Goal: Transaction & Acquisition: Obtain resource

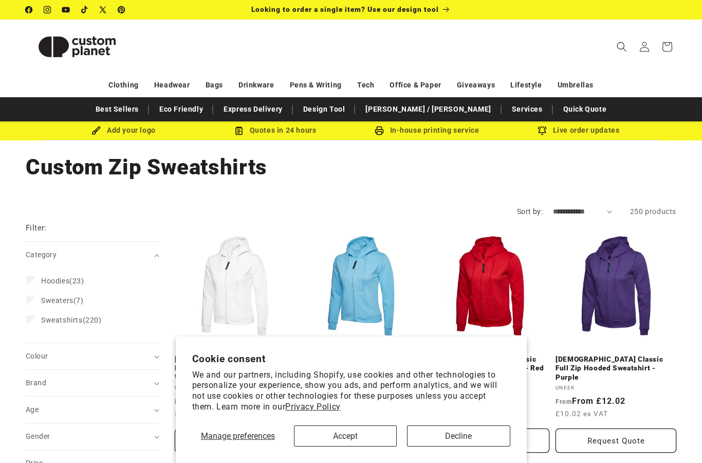
scroll to position [65, 0]
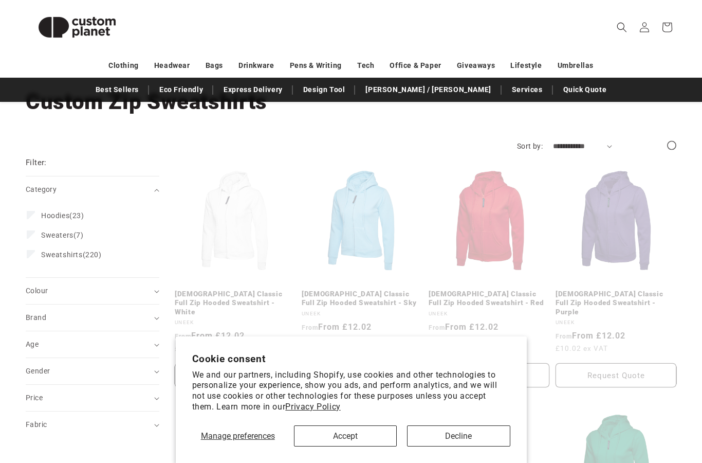
scroll to position [106, 0]
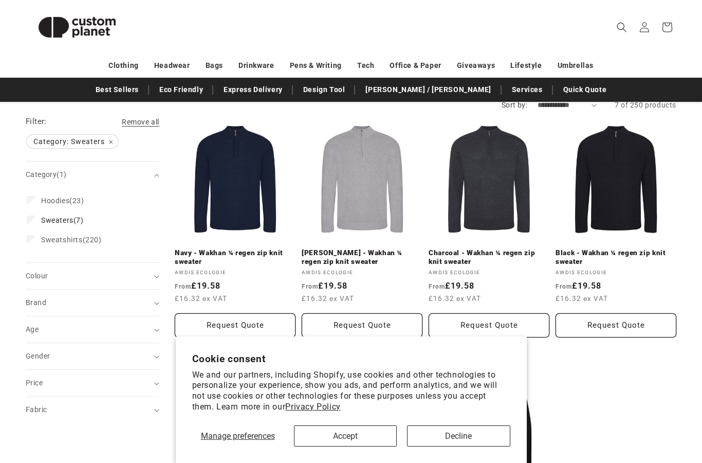
click at [38, 248] on label "Sweatshirts (220) Sweatshirts (220 products)" at bounding box center [89, 240] width 125 height 20
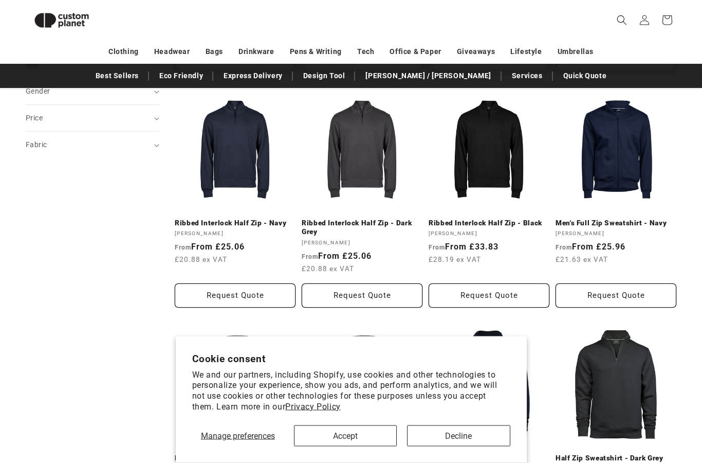
scroll to position [357, 0]
click at [196, 219] on link "Ribbed Interlock Half Zip - Navy" at bounding box center [235, 223] width 121 height 9
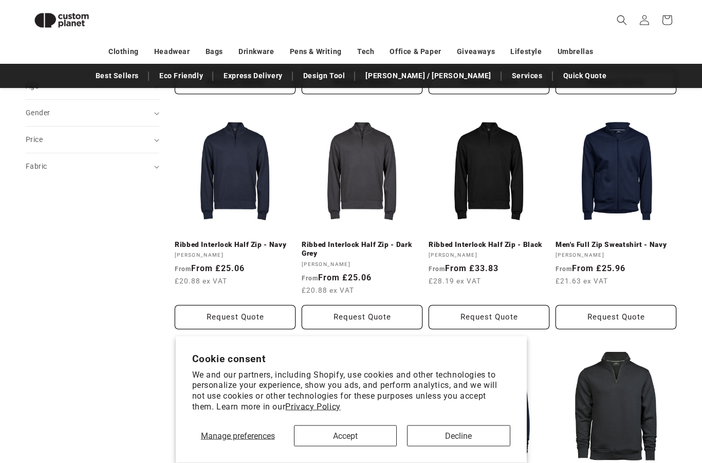
scroll to position [356, 0]
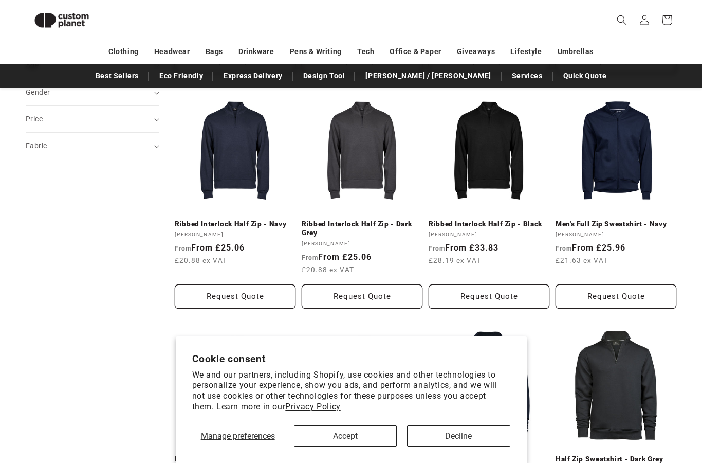
click at [193, 298] on button "Request Quote" at bounding box center [235, 296] width 121 height 24
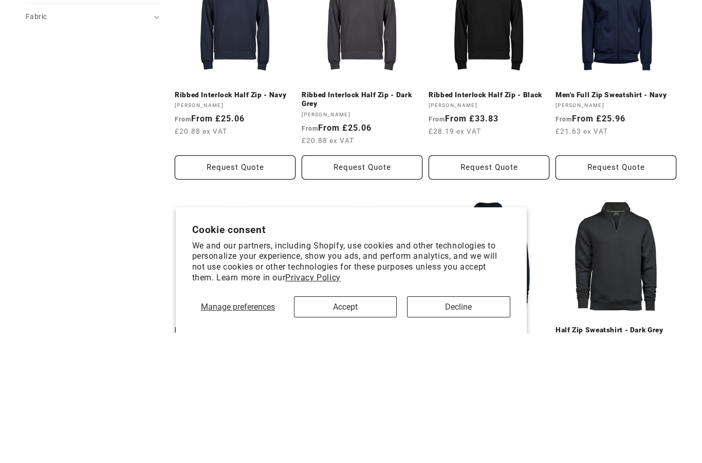
scroll to position [485, 0]
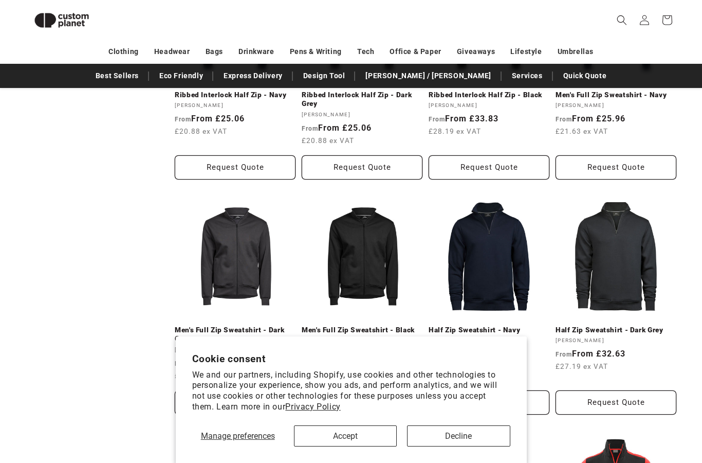
click at [389, 446] on button "Accept" at bounding box center [345, 435] width 103 height 21
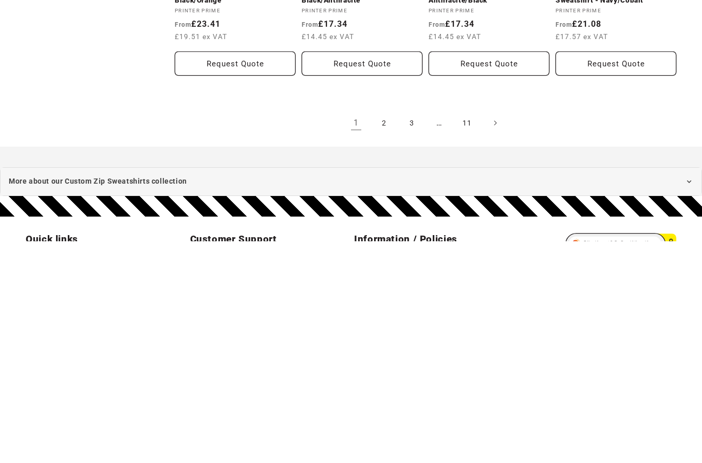
scroll to position [1285, 0]
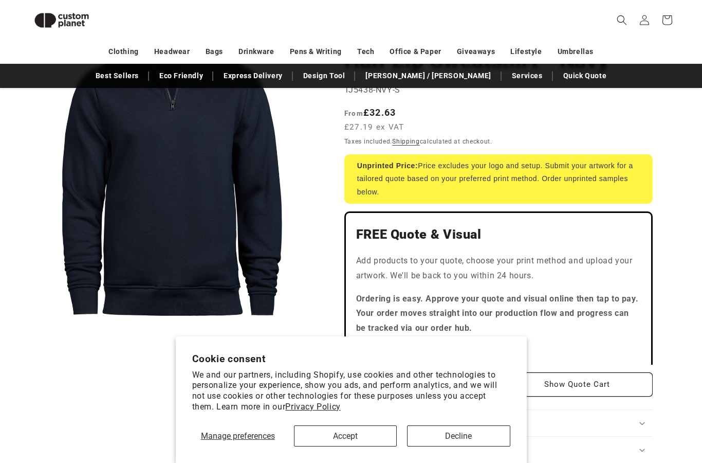
scroll to position [215, 0]
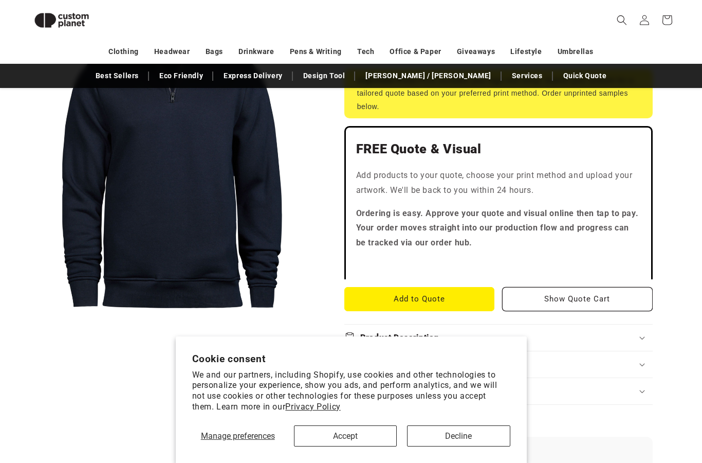
click at [366, 446] on button "Accept" at bounding box center [345, 435] width 103 height 21
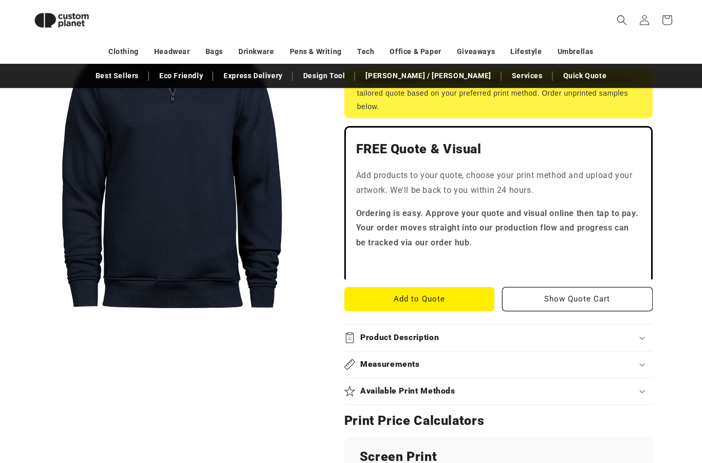
click at [378, 295] on button "Add to Quote" at bounding box center [419, 299] width 151 height 24
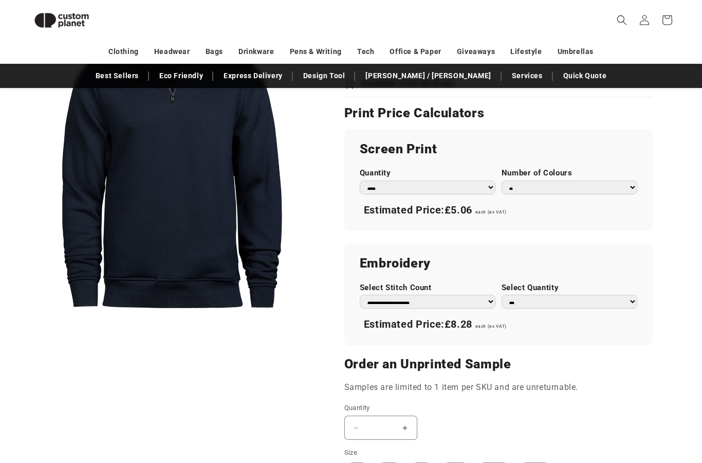
scroll to position [506, 0]
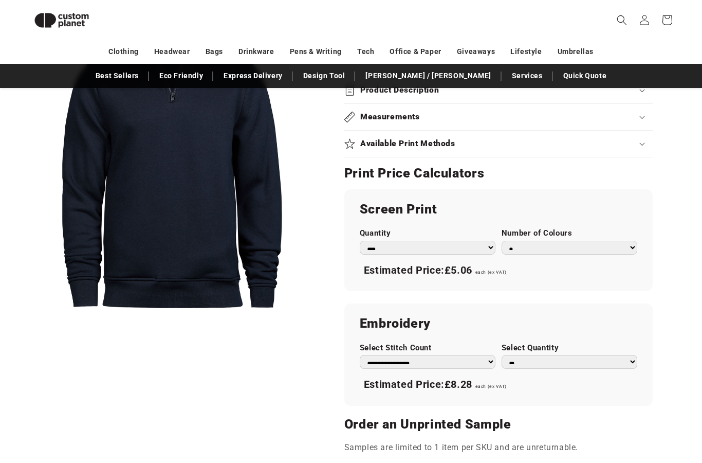
click at [525, 364] on select "** ** *** *** *** **** **** ****" at bounding box center [570, 362] width 136 height 14
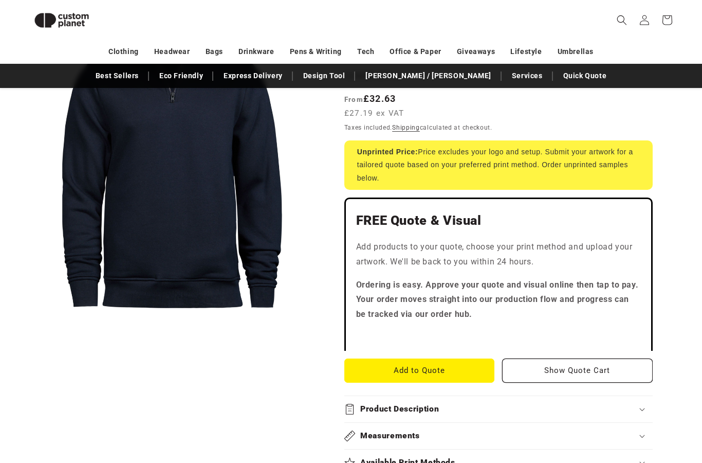
scroll to position [143, 0]
click at [373, 365] on button "Add to Quote" at bounding box center [419, 370] width 151 height 24
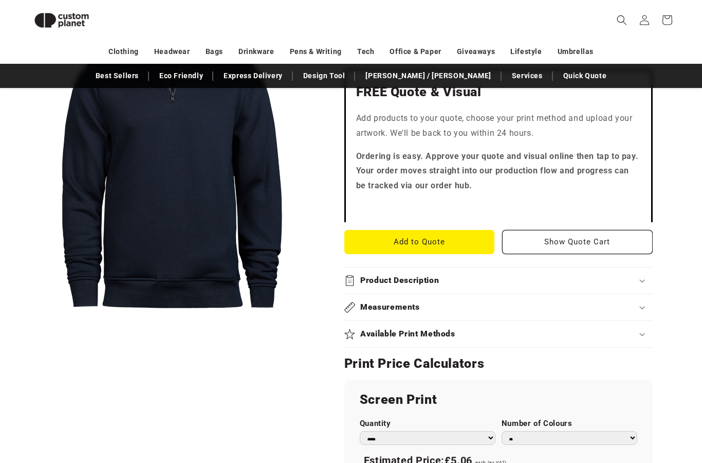
scroll to position [269, 0]
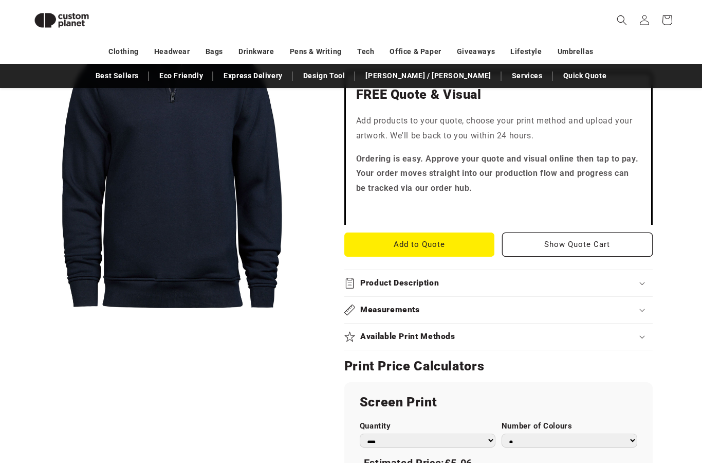
click at [362, 239] on button "Add to Quote" at bounding box center [419, 244] width 151 height 24
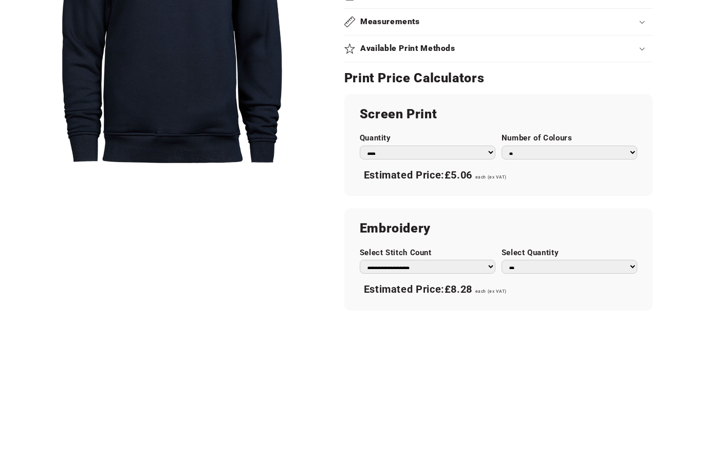
scroll to position [557, 0]
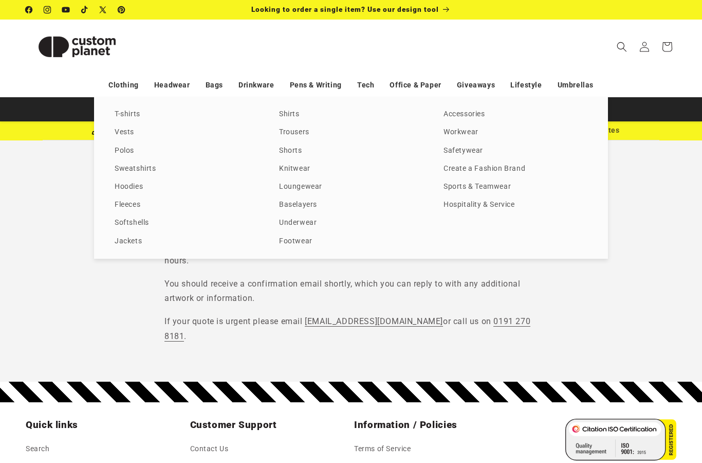
click at [120, 204] on link "Fleeces" at bounding box center [187, 205] width 144 height 14
click at [34, 207] on div "T-shirts Vests Polos Sweatshirts Hoodies Fleeces Softshells Jackets Shirts Trou…" at bounding box center [351, 177] width 702 height 161
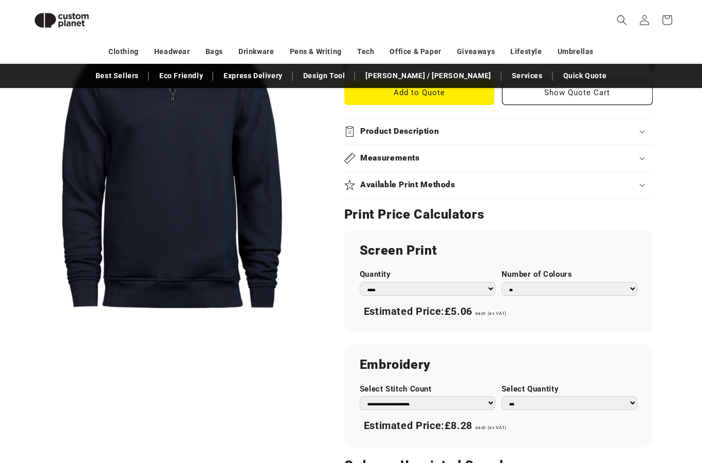
click at [528, 282] on select "* * * * * * *" at bounding box center [570, 289] width 136 height 14
click at [26, 309] on button "Open media 1 in modal" at bounding box center [26, 309] width 0 height 0
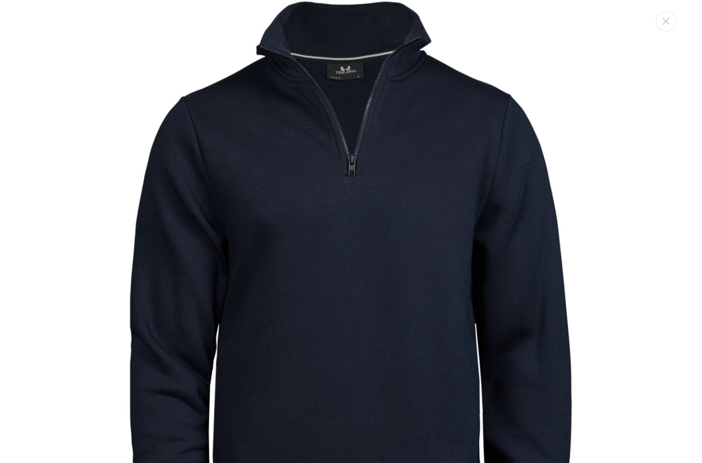
click at [100, 85] on img "Media gallery" at bounding box center [351, 294] width 589 height 589
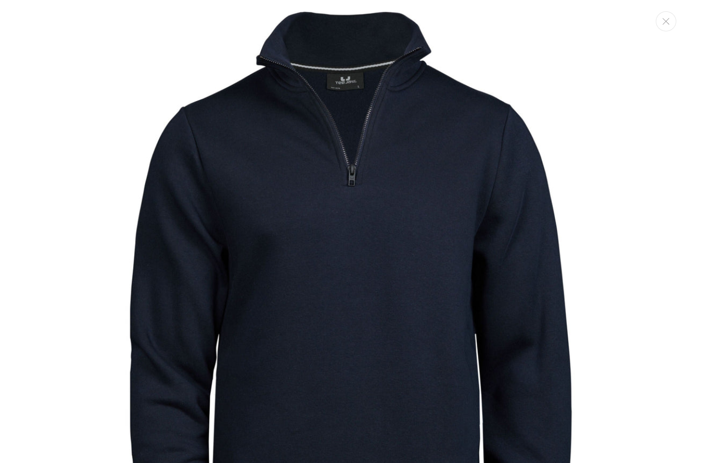
scroll to position [0, 0]
click at [661, 15] on button "Close" at bounding box center [666, 21] width 21 height 20
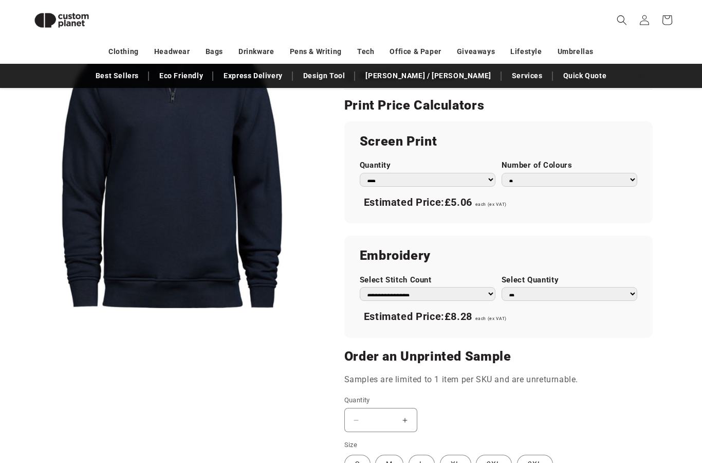
scroll to position [525, 0]
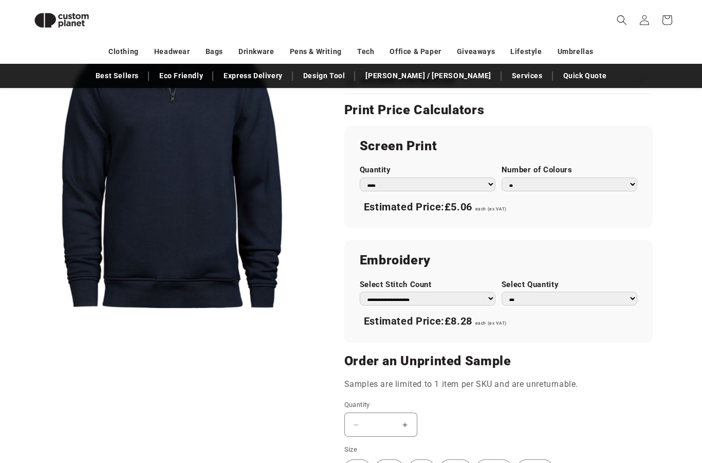
click at [377, 292] on select "**********" at bounding box center [428, 299] width 136 height 14
click at [523, 292] on select "** ** *** *** *** **** **** ****" at bounding box center [570, 299] width 136 height 14
click at [530, 292] on select "** ** *** *** *** **** **** ****" at bounding box center [570, 299] width 136 height 14
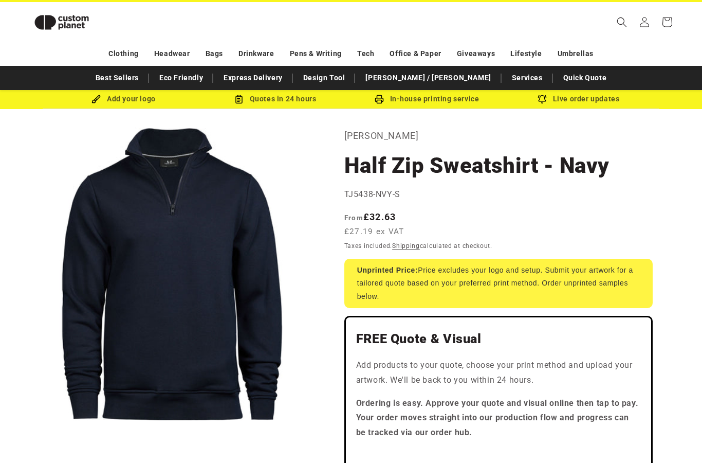
scroll to position [0, 0]
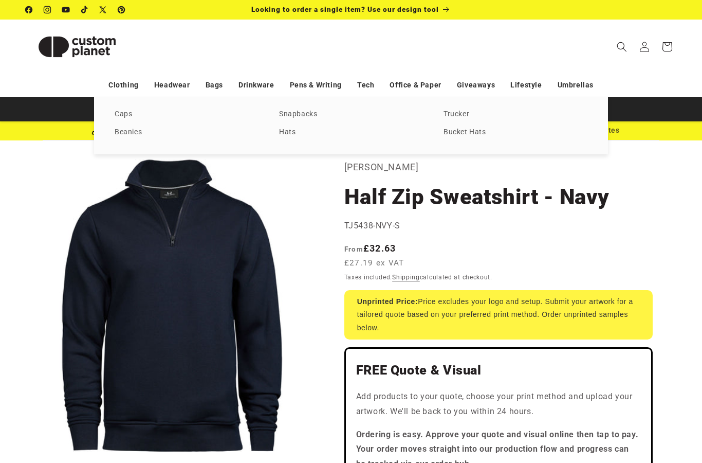
click at [120, 114] on link "Caps" at bounding box center [187, 114] width 144 height 14
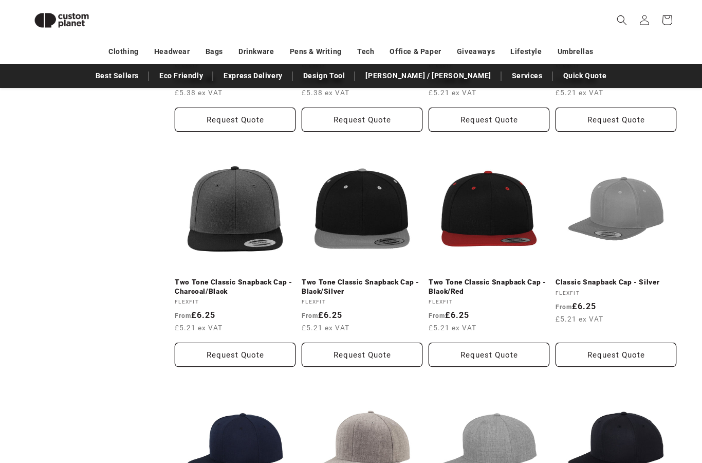
scroll to position [972, 0]
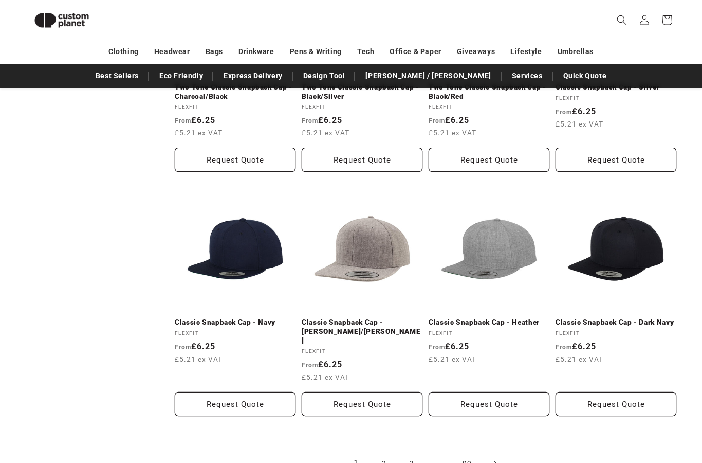
click at [492, 452] on link "Next page" at bounding box center [495, 463] width 23 height 23
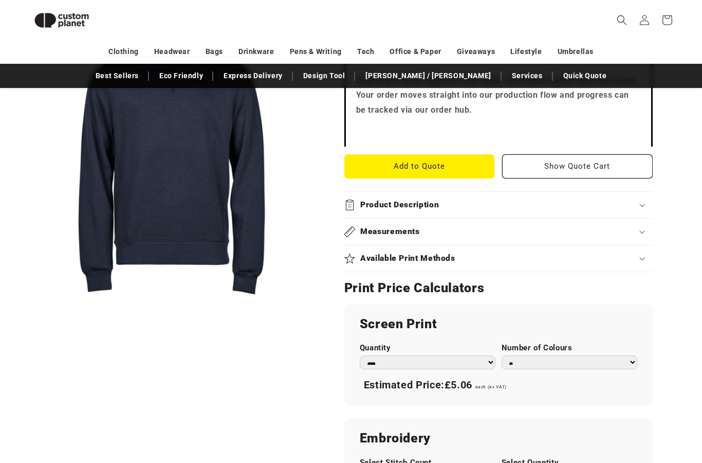
scroll to position [493, 0]
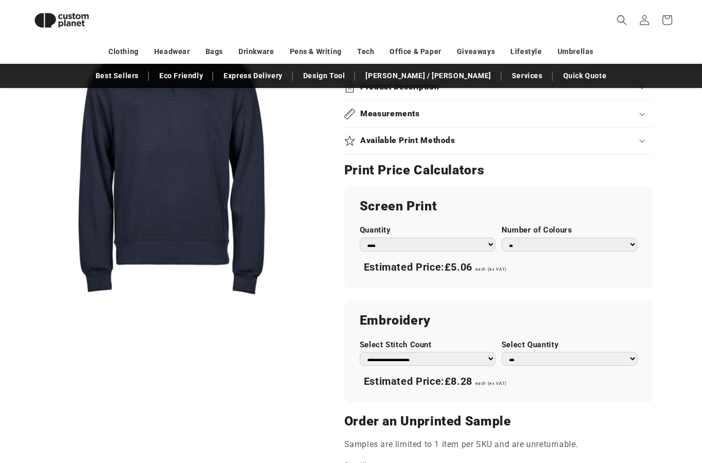
click at [400, 239] on select "*** *** *** **** **** **** ***** *****" at bounding box center [428, 245] width 136 height 14
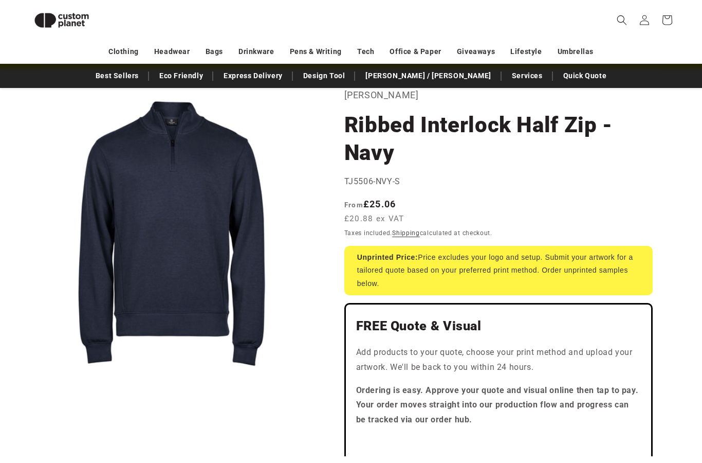
scroll to position [0, 0]
